Goal: Information Seeking & Learning: Check status

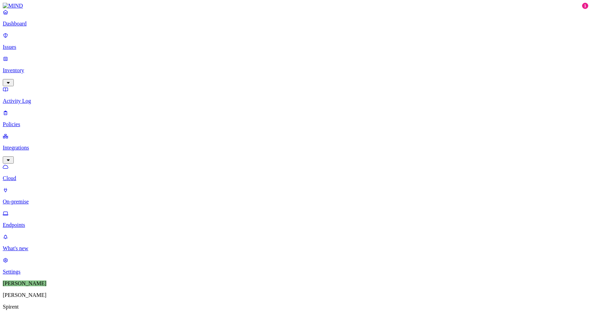
type input "c02g67"
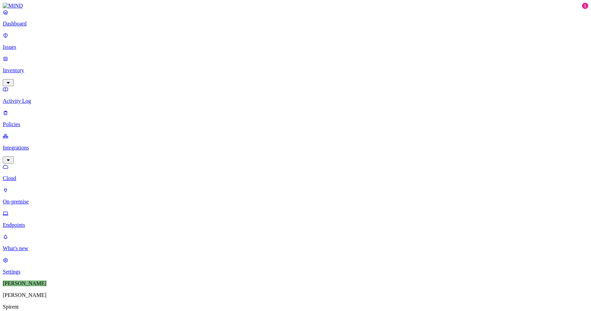
type input "c"
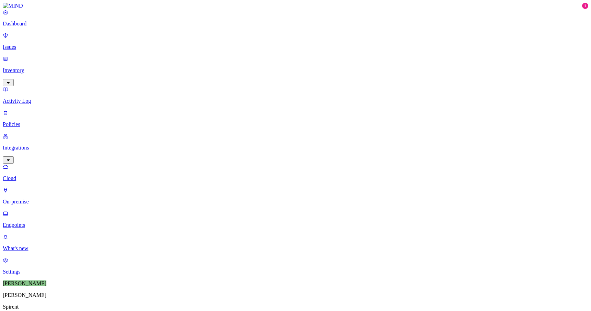
type input "c"
type input "c02g67"
click at [159, 47] on span "Deploying..." at bounding box center [166, 50] width 27 height 6
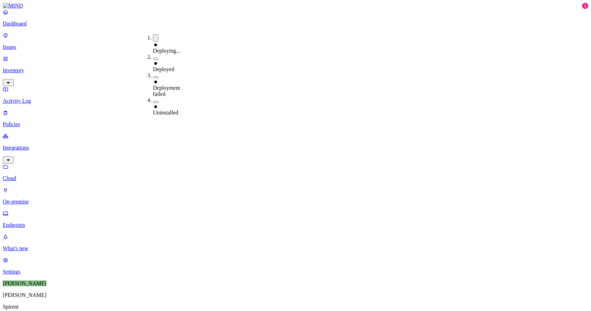
click at [175, 48] on span "Deploying..." at bounding box center [166, 51] width 27 height 6
type input "c"
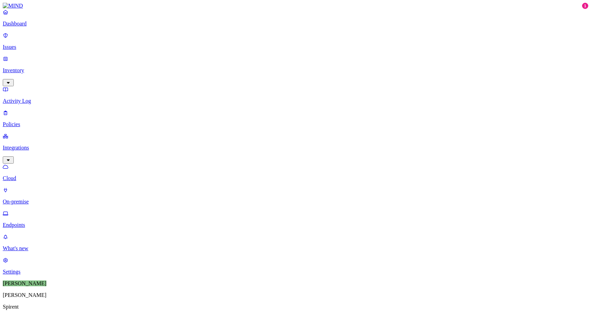
click at [13, 25] on link "Dashboard" at bounding box center [296, 18] width 586 height 18
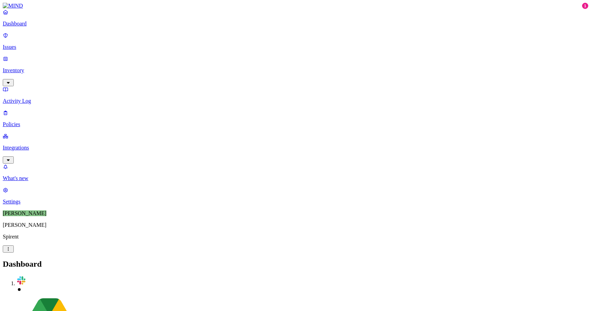
click at [31, 44] on p "Issues" at bounding box center [296, 47] width 586 height 6
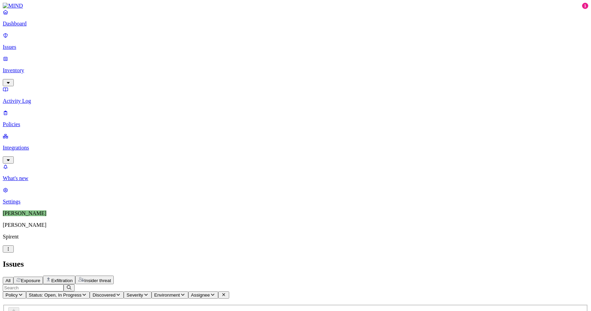
click at [40, 67] on p "Inventory" at bounding box center [296, 70] width 586 height 6
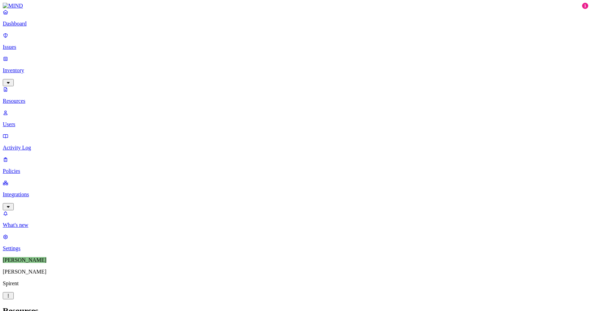
click at [25, 191] on p "Integrations" at bounding box center [296, 194] width 586 height 6
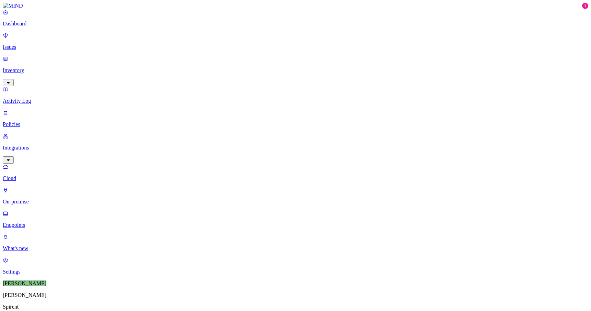
click at [37, 222] on p "Endpoints" at bounding box center [296, 225] width 586 height 6
type input "c"
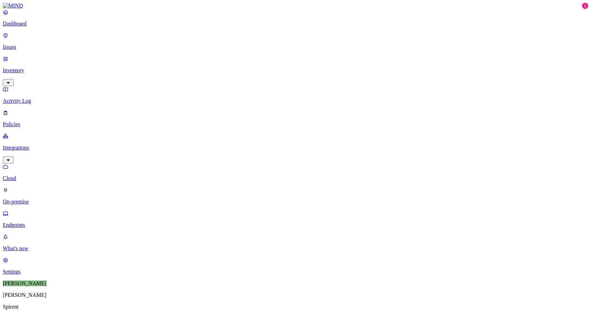
type input "c02g67"
drag, startPoint x: 21, startPoint y: 264, endPoint x: 21, endPoint y: 270, distance: 5.8
click at [21, 267] on nav "Dashboard Issues Inventory Activity Log Policies Integrations Cloud On-premise …" at bounding box center [296, 142] width 586 height 266
click at [21, 252] on p "What's new" at bounding box center [296, 248] width 586 height 6
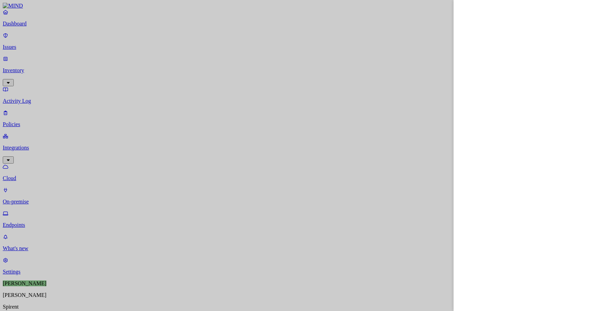
click at [32, 125] on div at bounding box center [295, 155] width 591 height 311
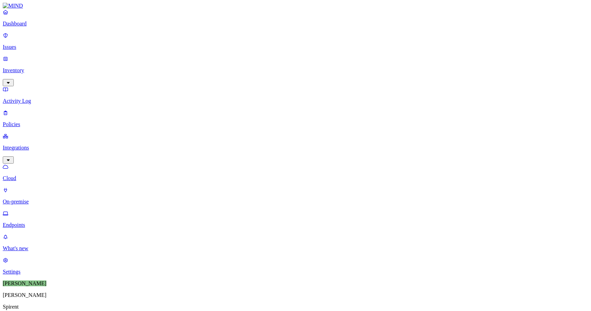
click at [243, 64] on img at bounding box center [246, 70] width 12 height 12
click at [240, 58] on div "Safari" at bounding box center [240, 70] width 0 height 25
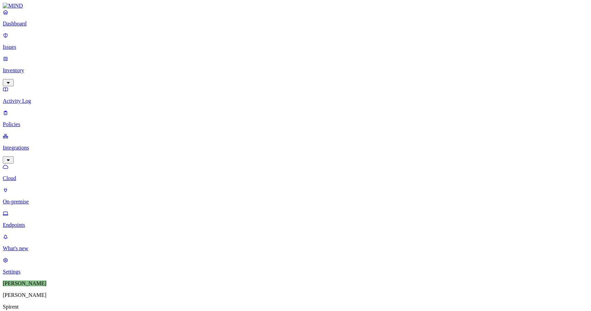
type input "c02"
click at [42, 164] on link "Cloud" at bounding box center [296, 173] width 586 height 18
click at [27, 210] on link "Endpoints" at bounding box center [296, 219] width 586 height 18
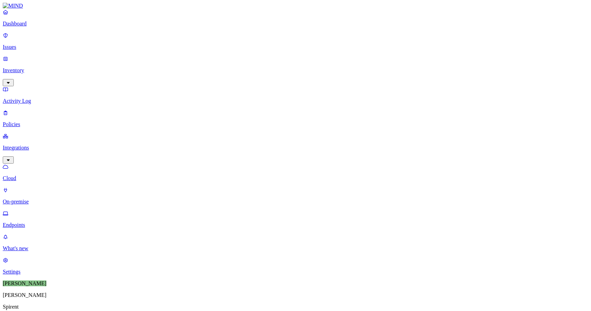
type input "c02g67"
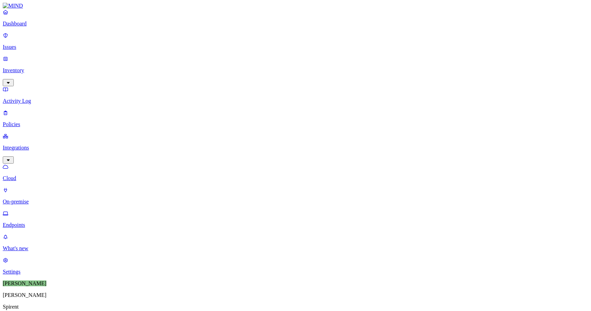
type input "calc02g"
drag, startPoint x: 134, startPoint y: 25, endPoint x: 120, endPoint y: 25, distance: 13.8
type input "calc02g"
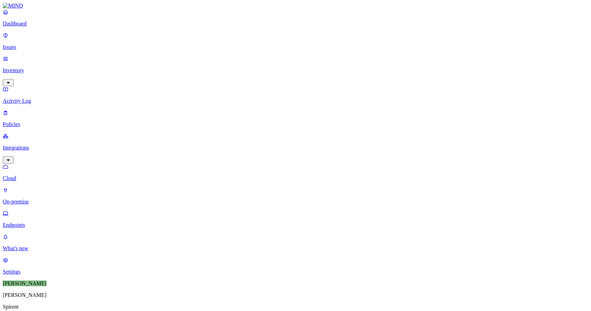
type input "v"
type input "c"
type input "c02g"
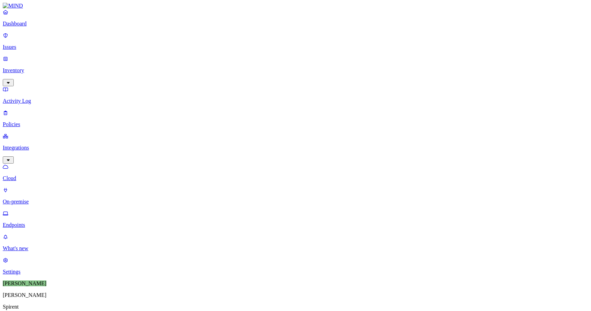
type input "c"
click at [240, 62] on button "button" at bounding box center [242, 63] width 5 height 2
